Goal: Check status: Check status

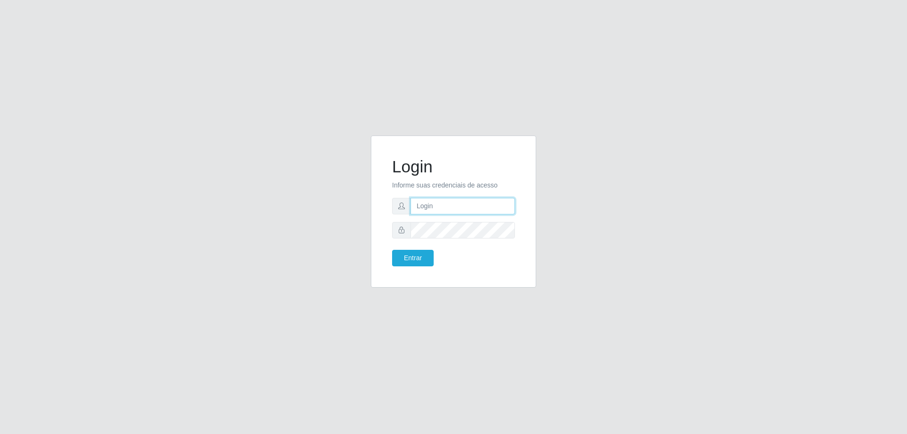
click at [429, 204] on input "text" at bounding box center [462, 206] width 104 height 17
type input "[EMAIL_ADDRESS][DOMAIN_NAME]"
click at [476, 239] on form "Login Informe suas credenciais de acesso [EMAIL_ADDRESS][DOMAIN_NAME] Entrar" at bounding box center [453, 212] width 123 height 110
click at [422, 259] on button "Entrar" at bounding box center [413, 258] width 42 height 17
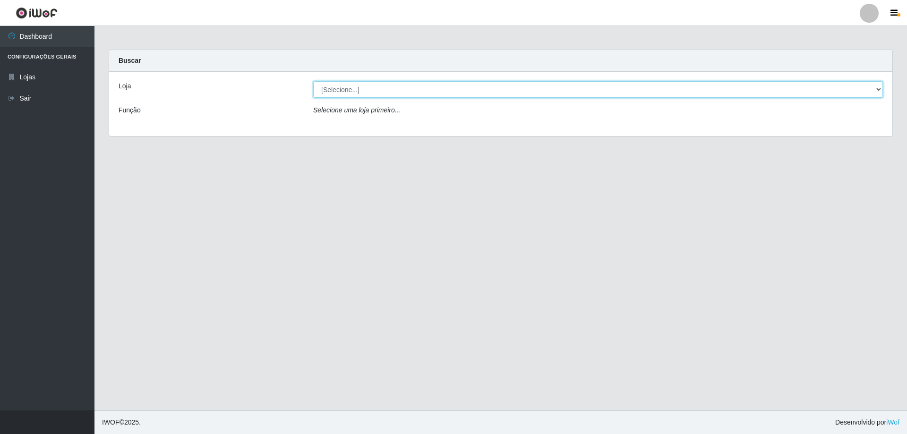
click at [341, 90] on select "[Selecione...] Atacado Vem - [STREET_ADDRESS]" at bounding box center [598, 89] width 570 height 17
select select "449"
click at [313, 81] on select "[Selecione...] Atacado Vem - [STREET_ADDRESS]" at bounding box center [598, 89] width 570 height 17
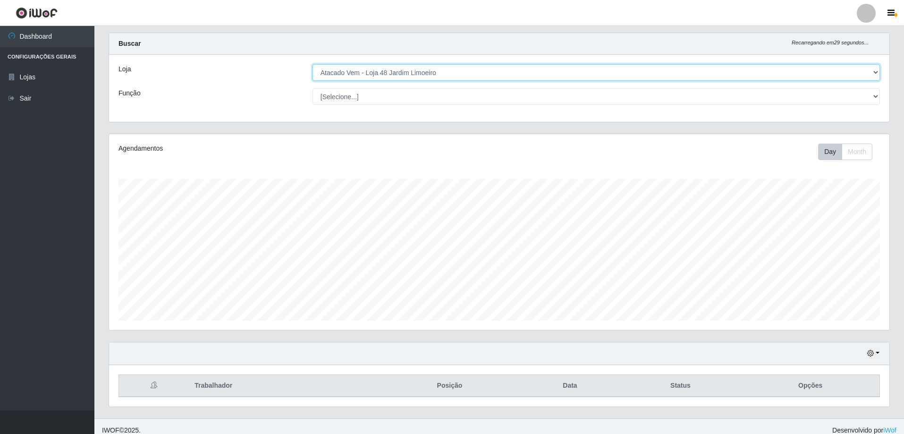
scroll to position [25, 0]
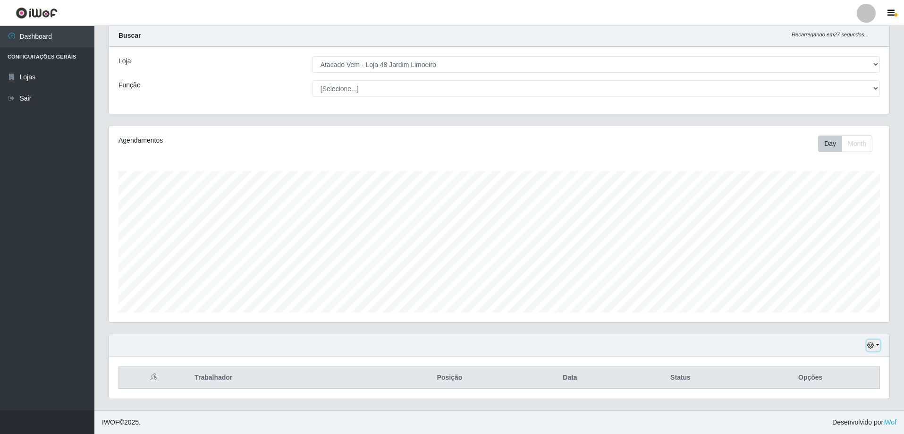
click at [878, 350] on button "button" at bounding box center [873, 345] width 13 height 11
click at [834, 275] on button "1 dia" at bounding box center [842, 271] width 75 height 20
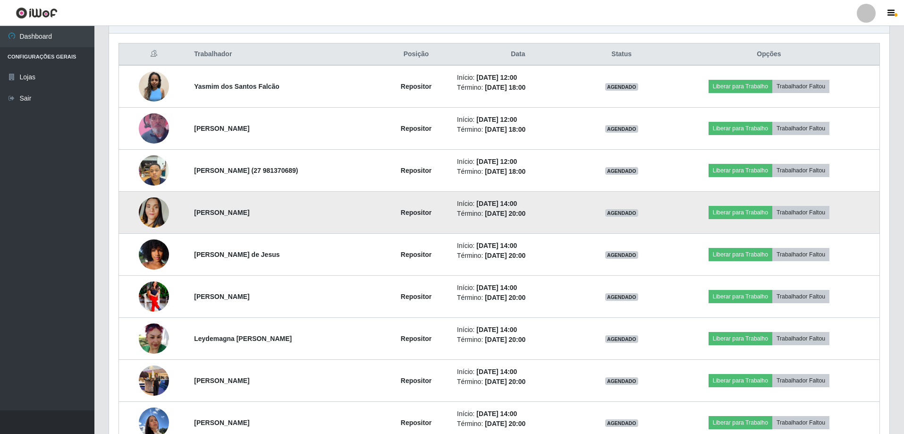
scroll to position [262, 0]
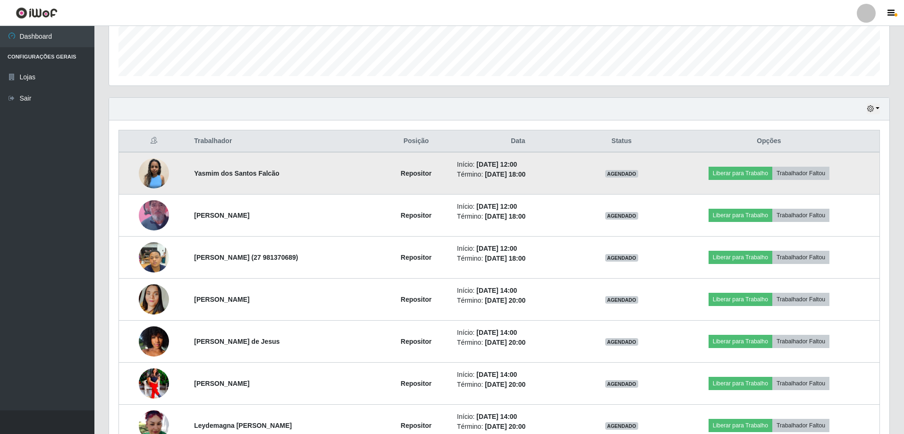
click at [145, 170] on img at bounding box center [154, 173] width 30 height 30
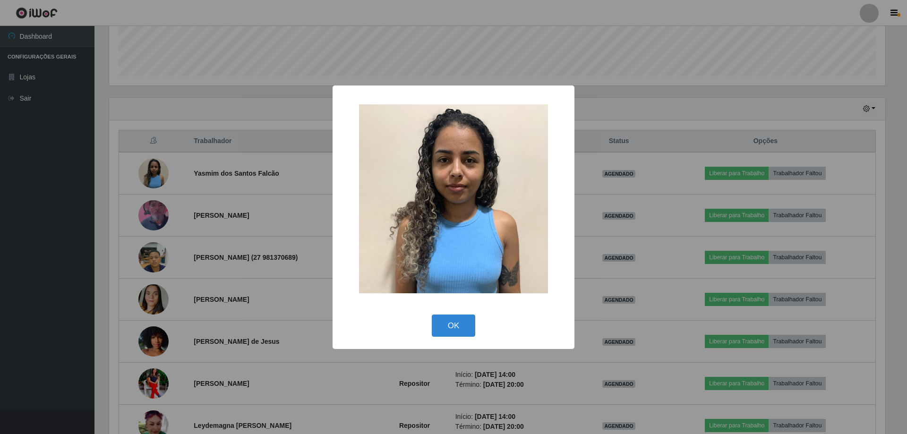
click at [224, 230] on div "× OK Cancel" at bounding box center [453, 217] width 907 height 434
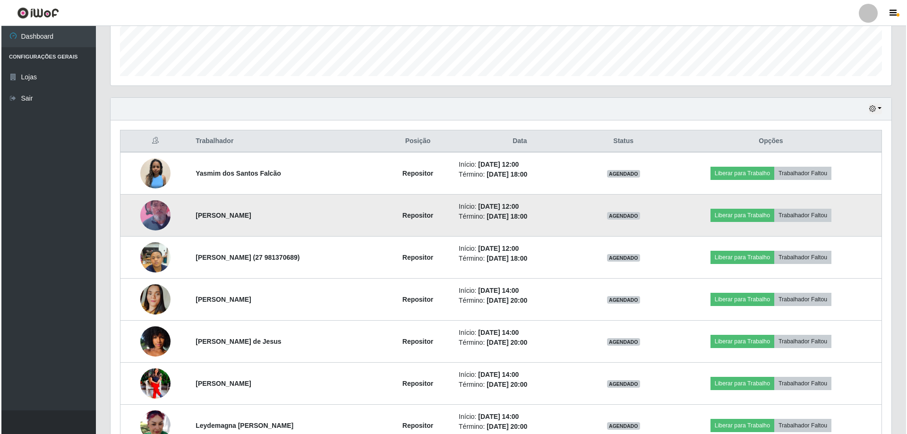
scroll to position [356, 0]
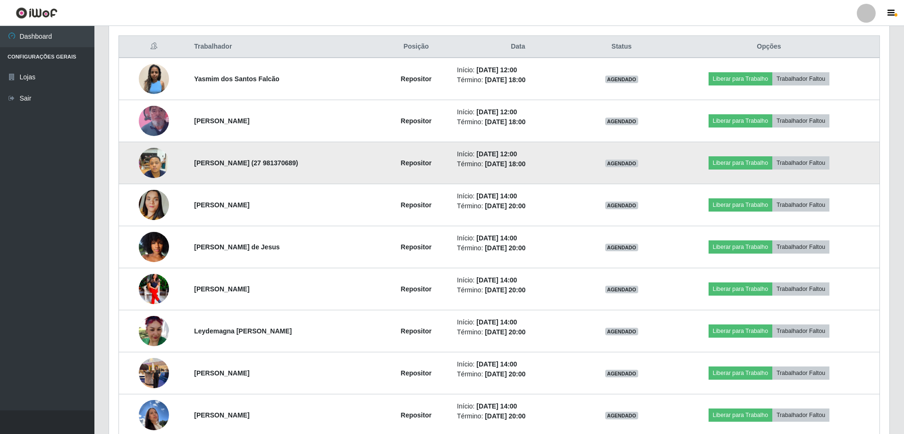
click at [142, 164] on img at bounding box center [154, 163] width 30 height 40
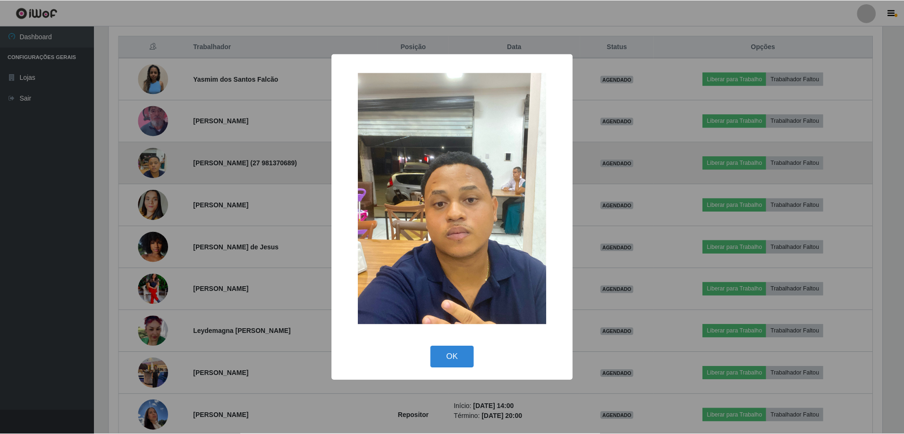
scroll to position [196, 776]
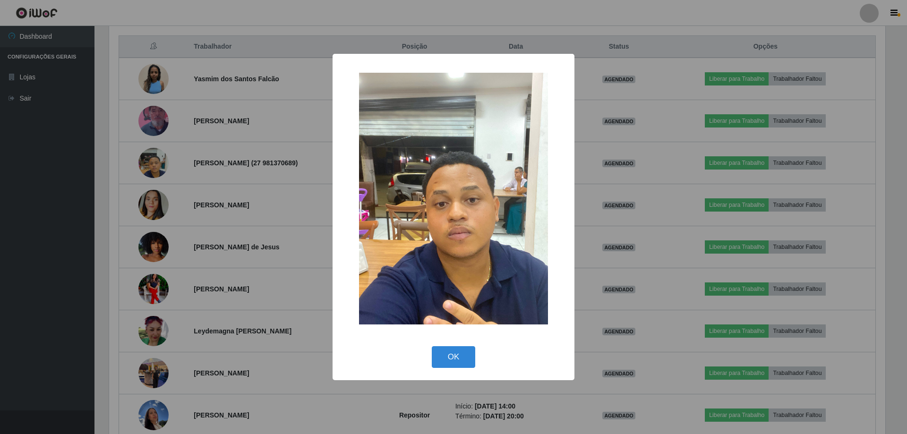
click at [238, 225] on div "× OK Cancel" at bounding box center [453, 217] width 907 height 434
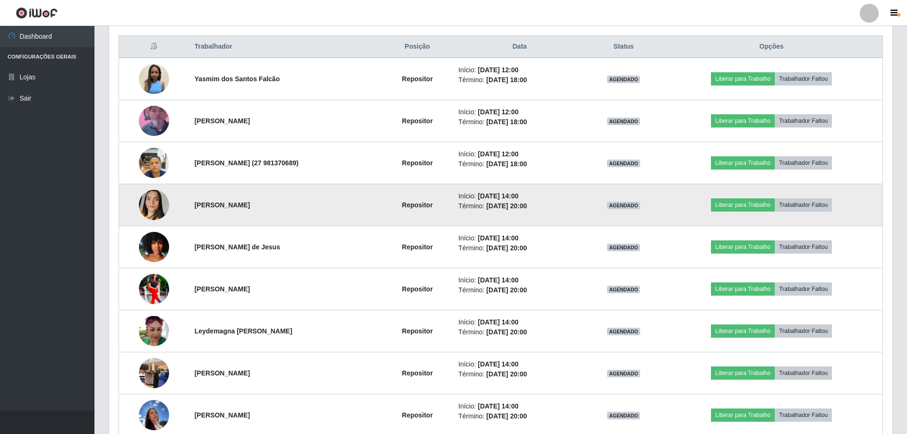
scroll to position [196, 781]
click at [154, 204] on img at bounding box center [154, 205] width 30 height 54
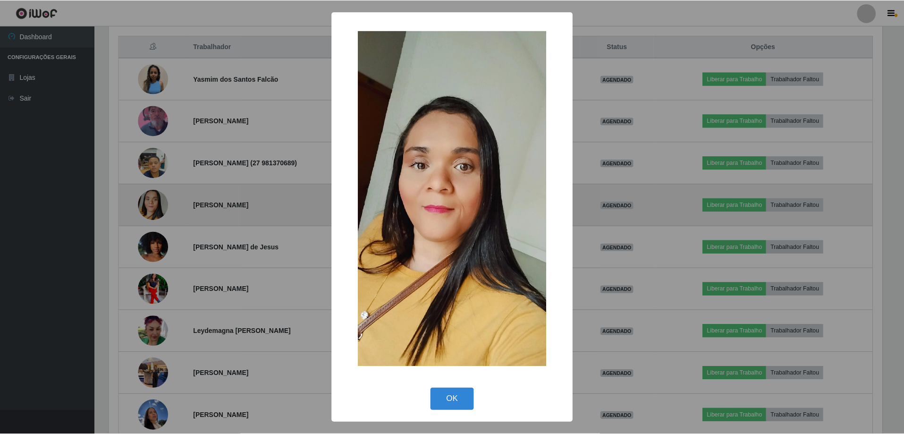
scroll to position [196, 776]
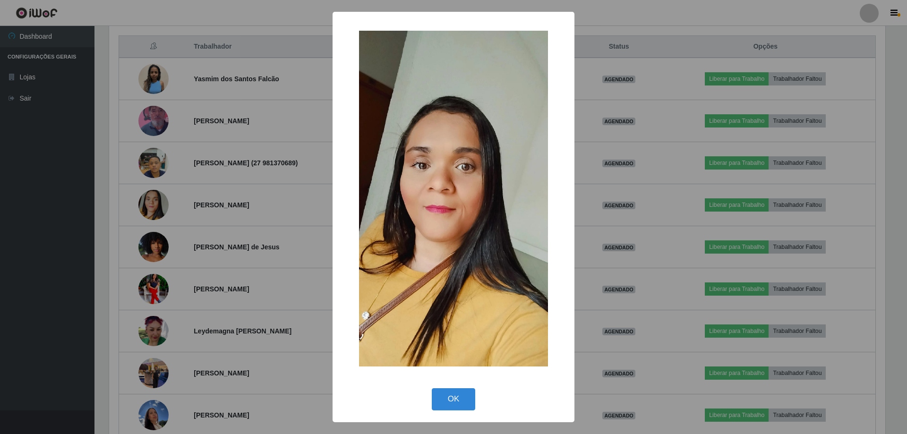
click at [274, 249] on div "× OK Cancel" at bounding box center [453, 217] width 907 height 434
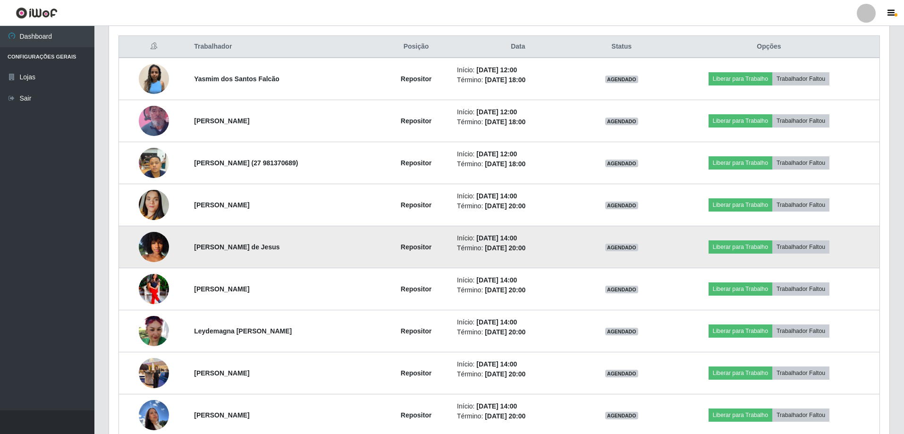
scroll to position [196, 781]
click at [150, 248] on img at bounding box center [154, 247] width 30 height 54
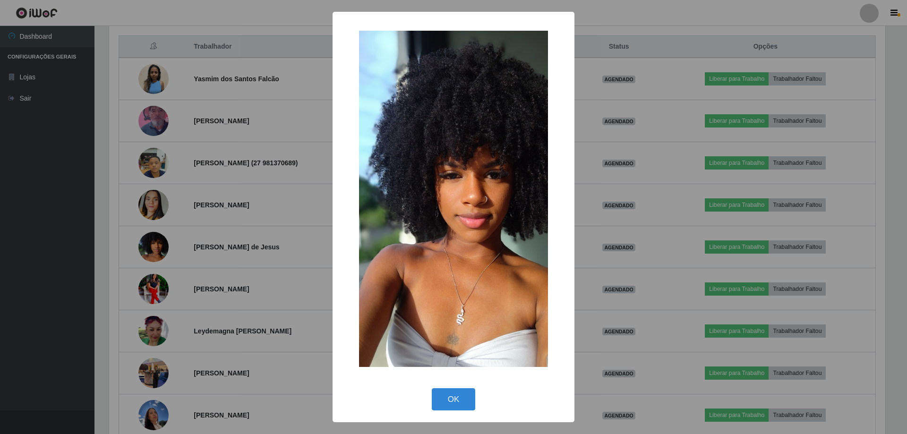
click at [251, 252] on div "× OK Cancel" at bounding box center [453, 217] width 907 height 434
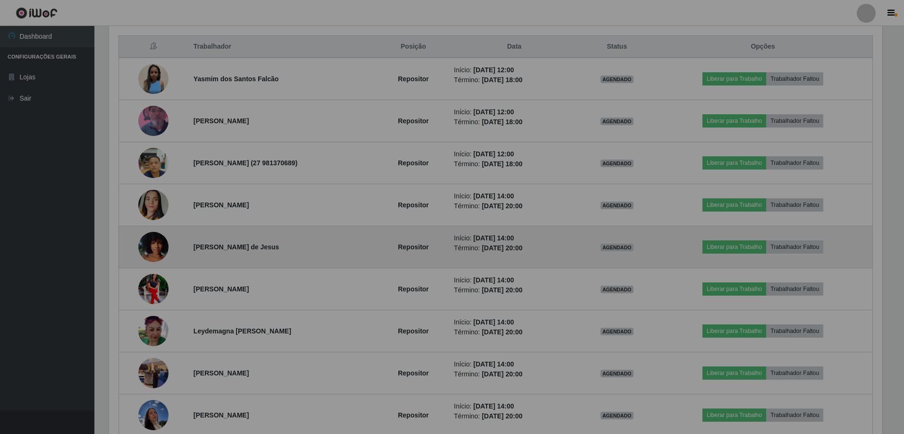
scroll to position [196, 781]
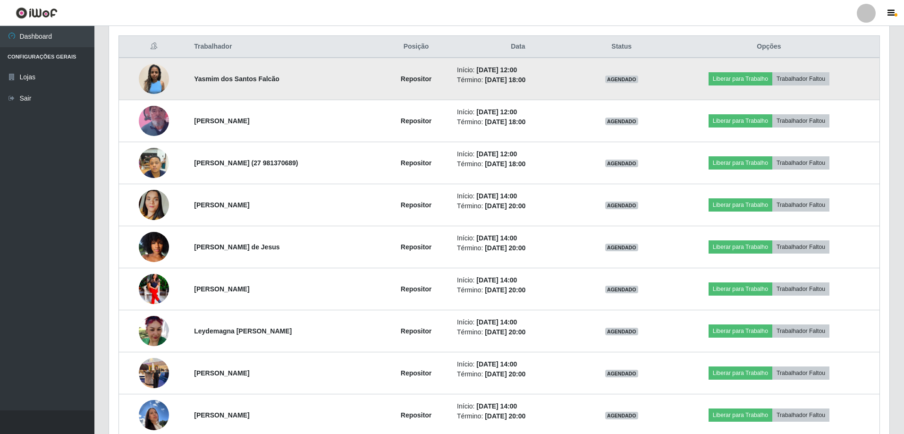
click at [160, 77] on img at bounding box center [154, 79] width 30 height 30
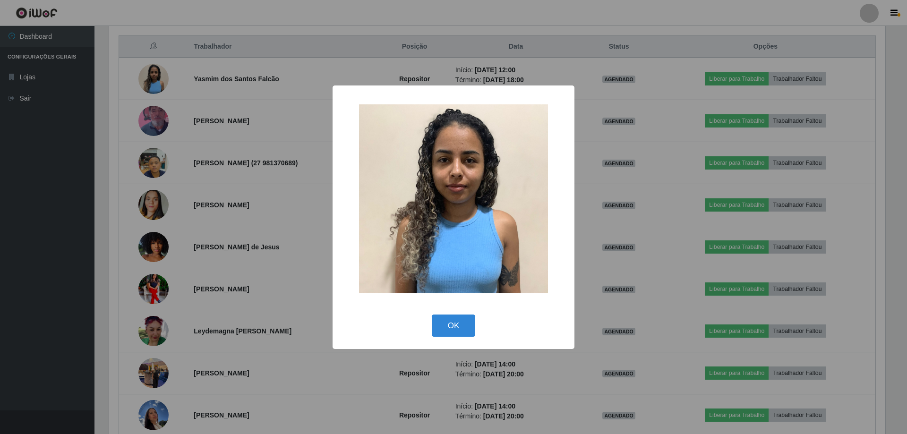
click at [262, 241] on div "× OK Cancel" at bounding box center [453, 217] width 907 height 434
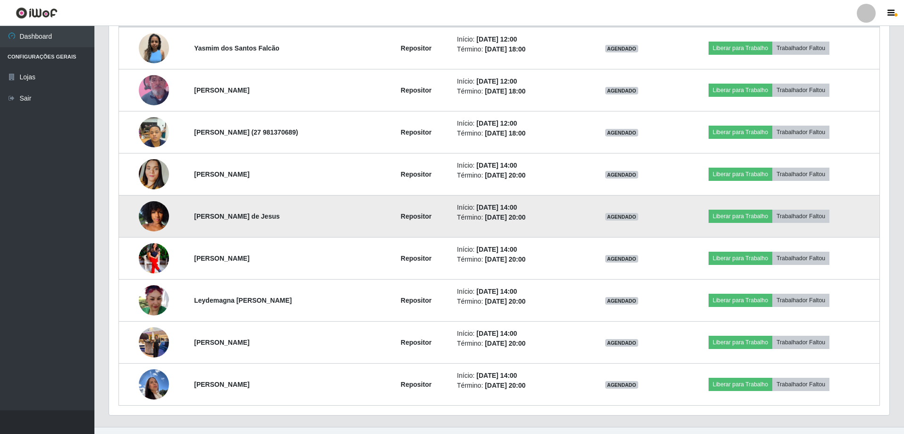
scroll to position [403, 0]
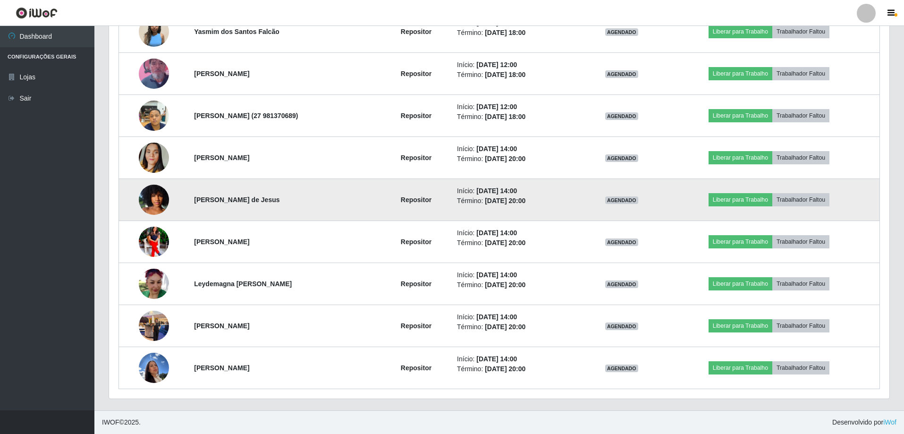
click at [148, 188] on img at bounding box center [154, 200] width 30 height 54
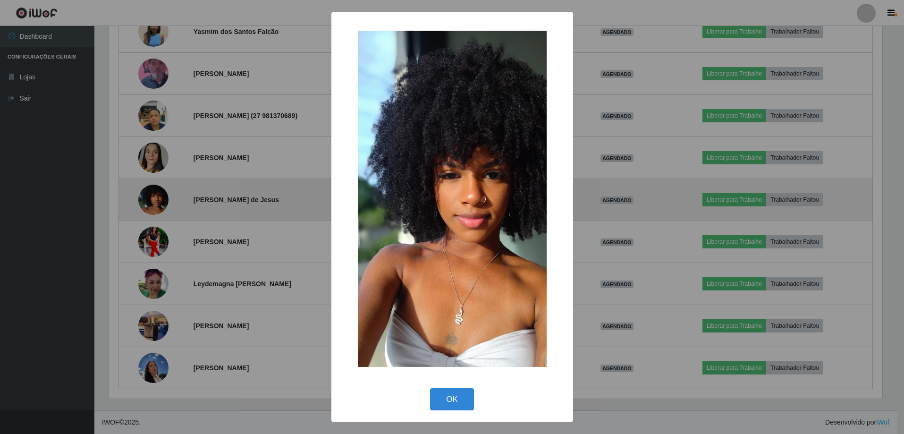
scroll to position [0, 0]
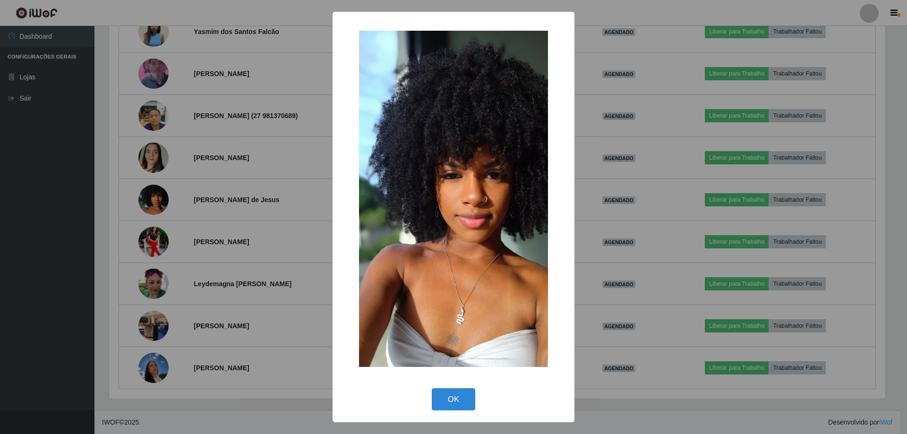
click at [199, 257] on div "× OK Cancel" at bounding box center [453, 217] width 907 height 434
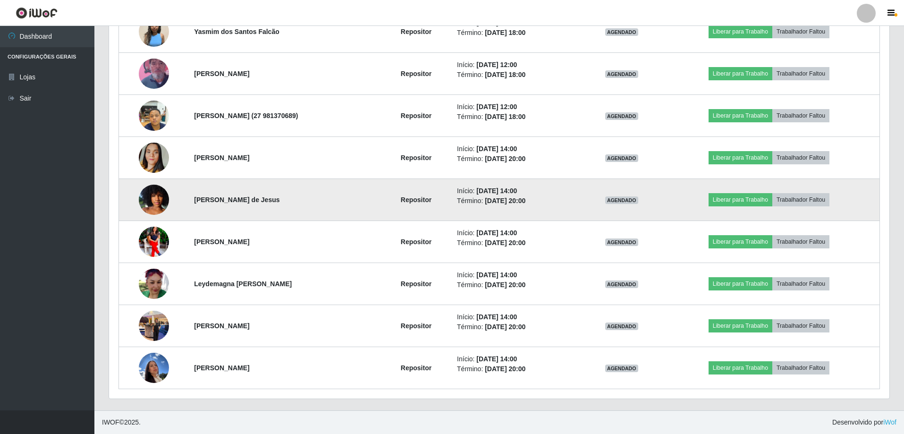
click at [144, 180] on td at bounding box center [154, 200] width 70 height 42
click at [149, 197] on img at bounding box center [154, 200] width 30 height 54
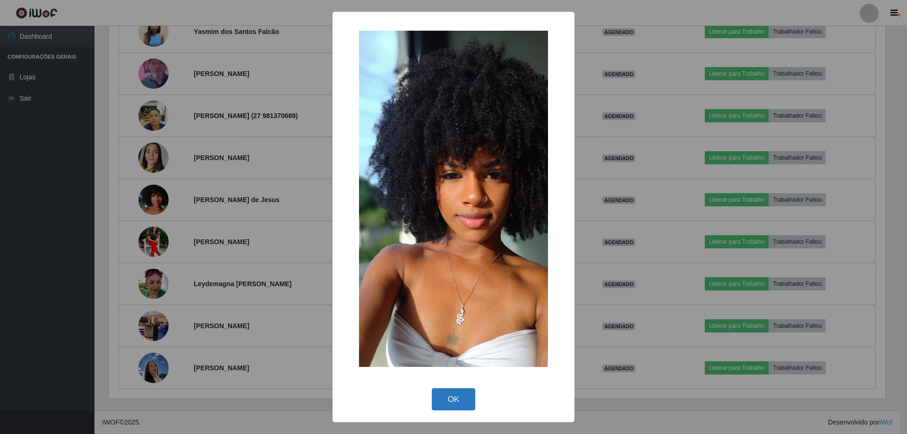
click at [459, 404] on button "OK" at bounding box center [454, 399] width 44 height 22
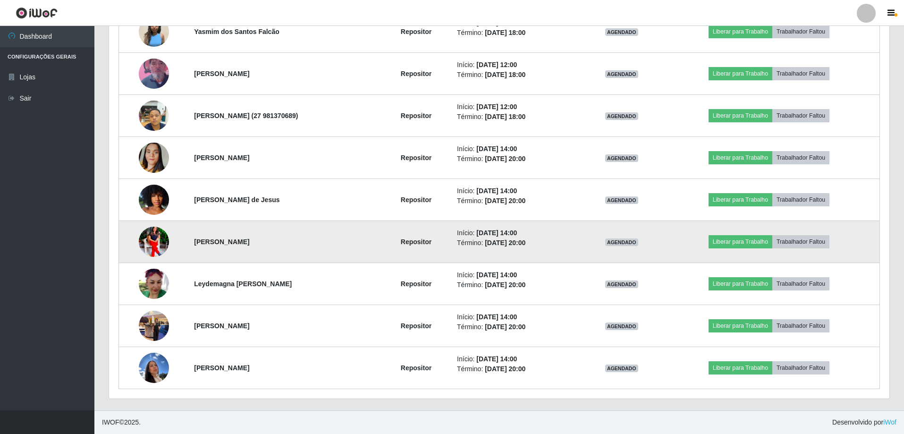
click at [149, 240] on img at bounding box center [154, 242] width 30 height 38
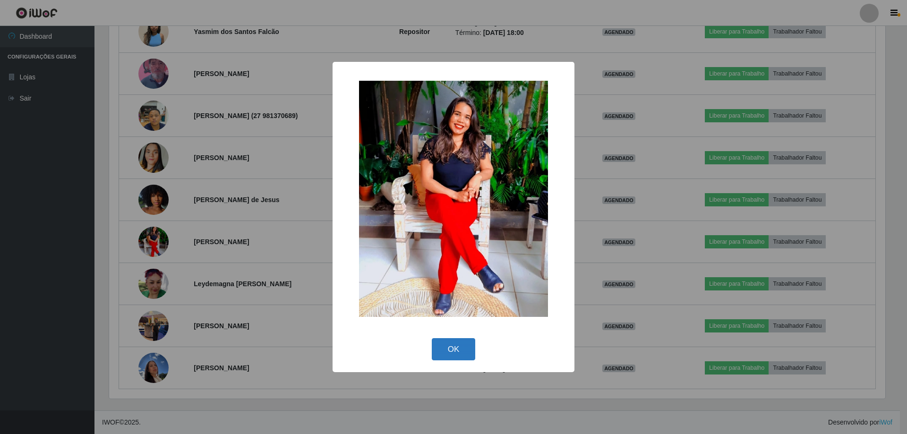
click at [460, 348] on button "OK" at bounding box center [454, 349] width 44 height 22
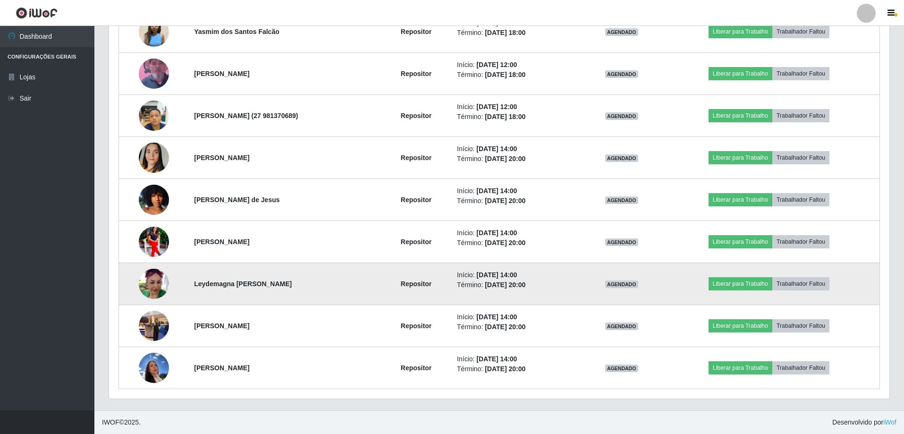
click at [162, 289] on img at bounding box center [154, 284] width 30 height 30
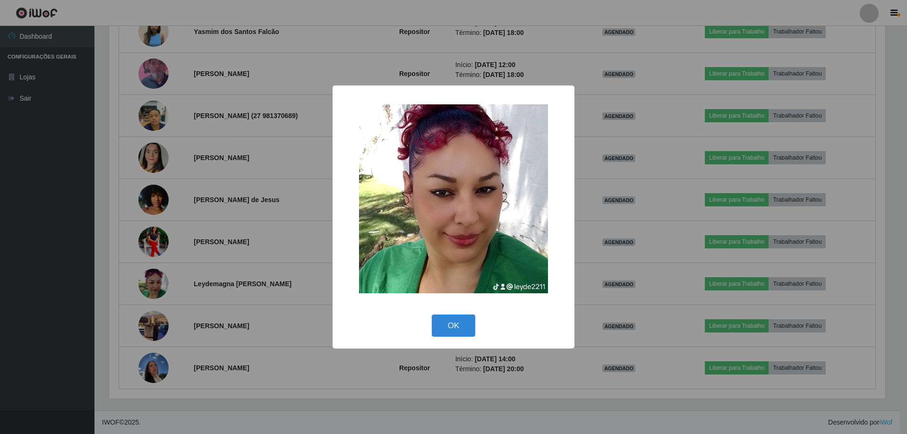
click at [459, 324] on button "OK" at bounding box center [454, 326] width 44 height 22
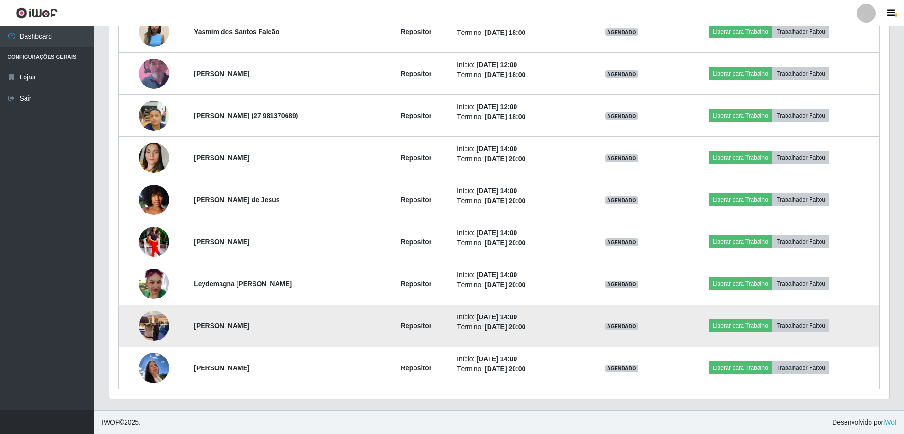
click at [154, 327] on img at bounding box center [154, 326] width 30 height 40
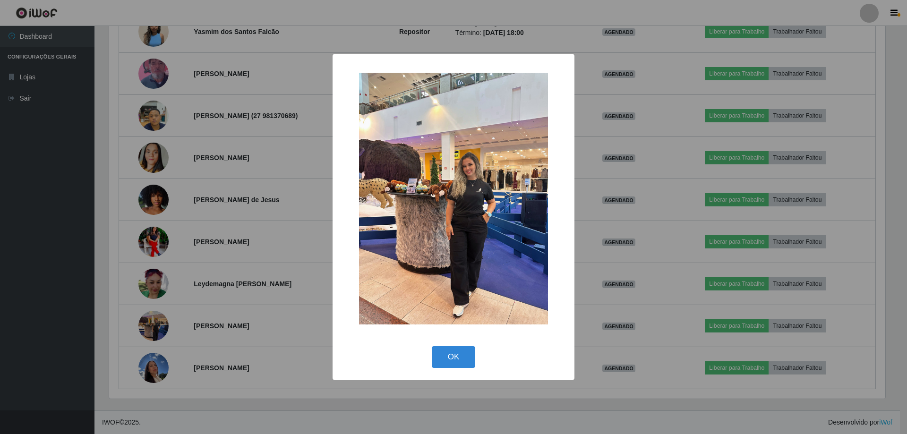
drag, startPoint x: 449, startPoint y: 361, endPoint x: 346, endPoint y: 365, distance: 103.0
click at [449, 361] on button "OK" at bounding box center [454, 357] width 44 height 22
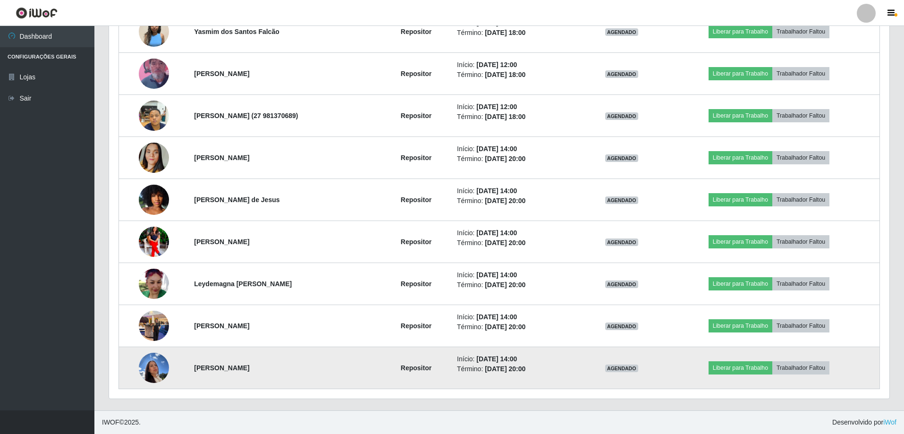
click at [146, 372] on img at bounding box center [154, 368] width 30 height 40
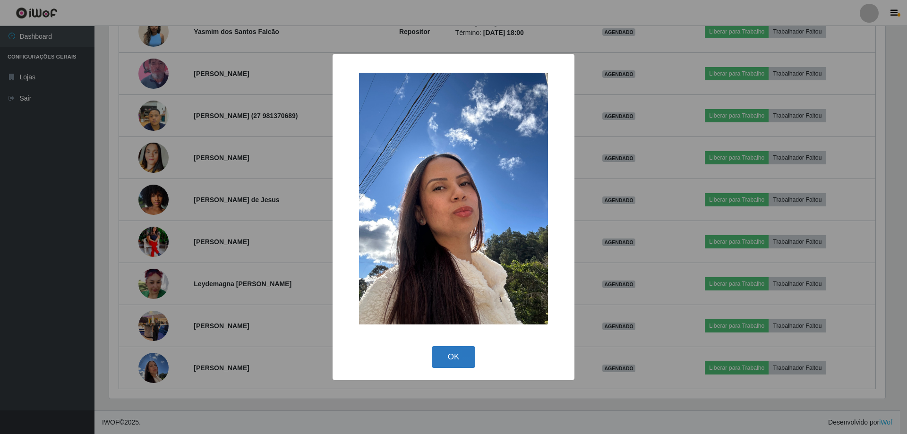
click at [463, 359] on button "OK" at bounding box center [454, 357] width 44 height 22
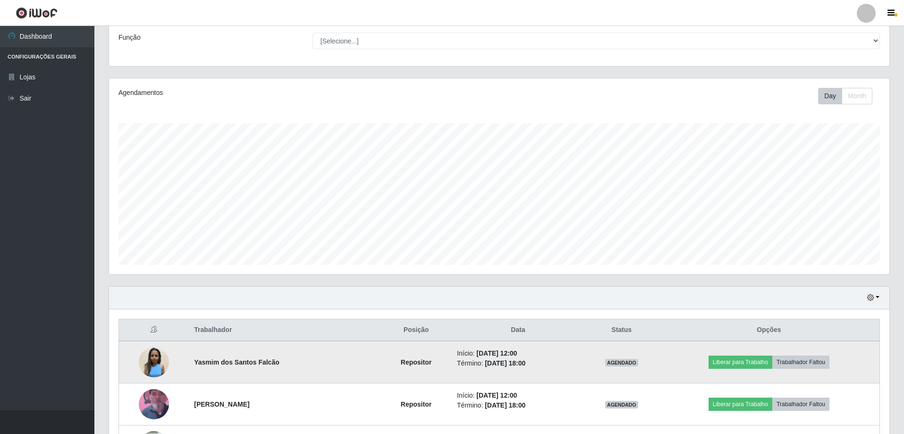
click at [145, 366] on img at bounding box center [154, 362] width 30 height 30
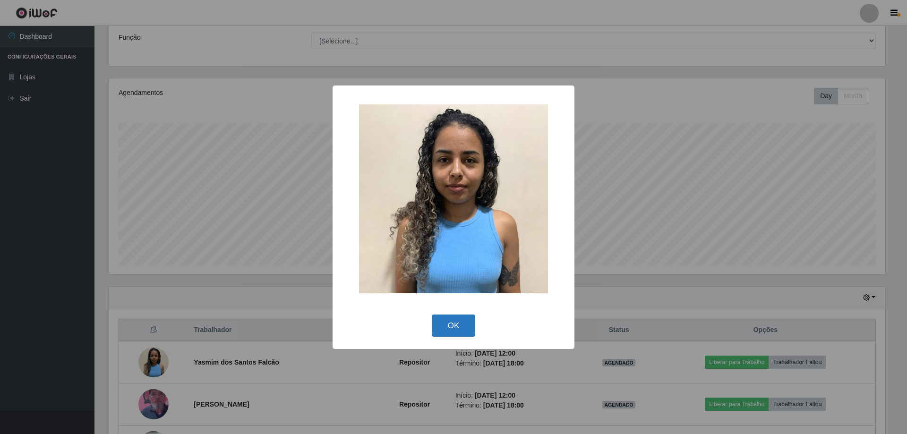
click at [461, 330] on button "OK" at bounding box center [454, 326] width 44 height 22
